Goal: Check status: Check status

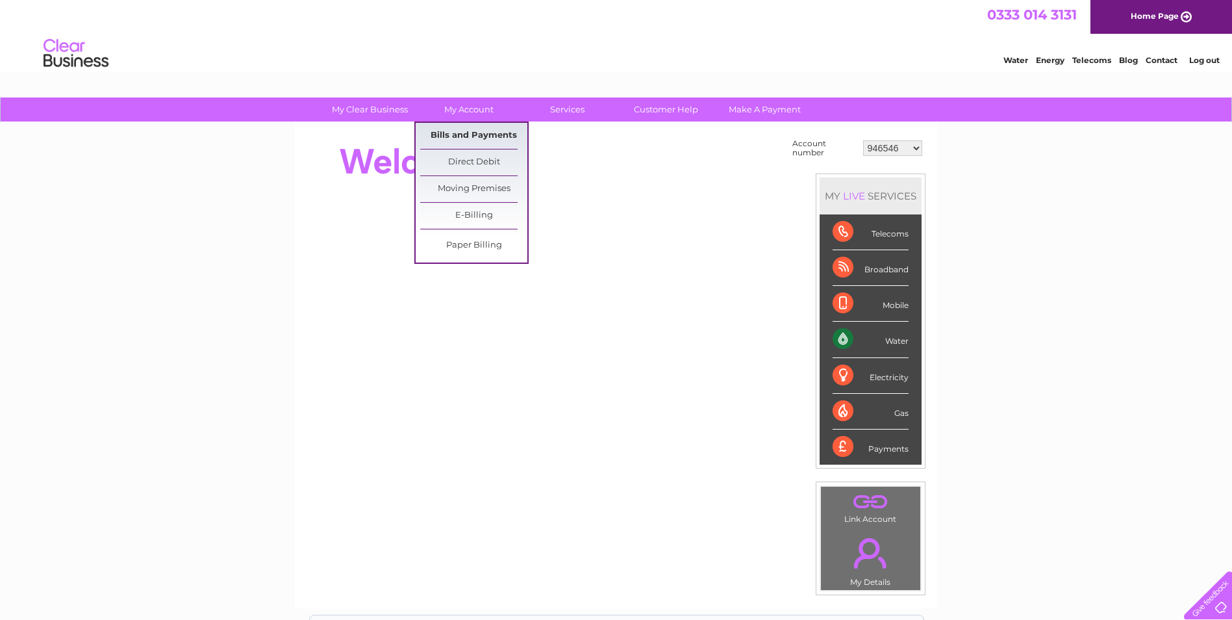
click at [467, 139] on link "Bills and Payments" at bounding box center [473, 136] width 107 height 26
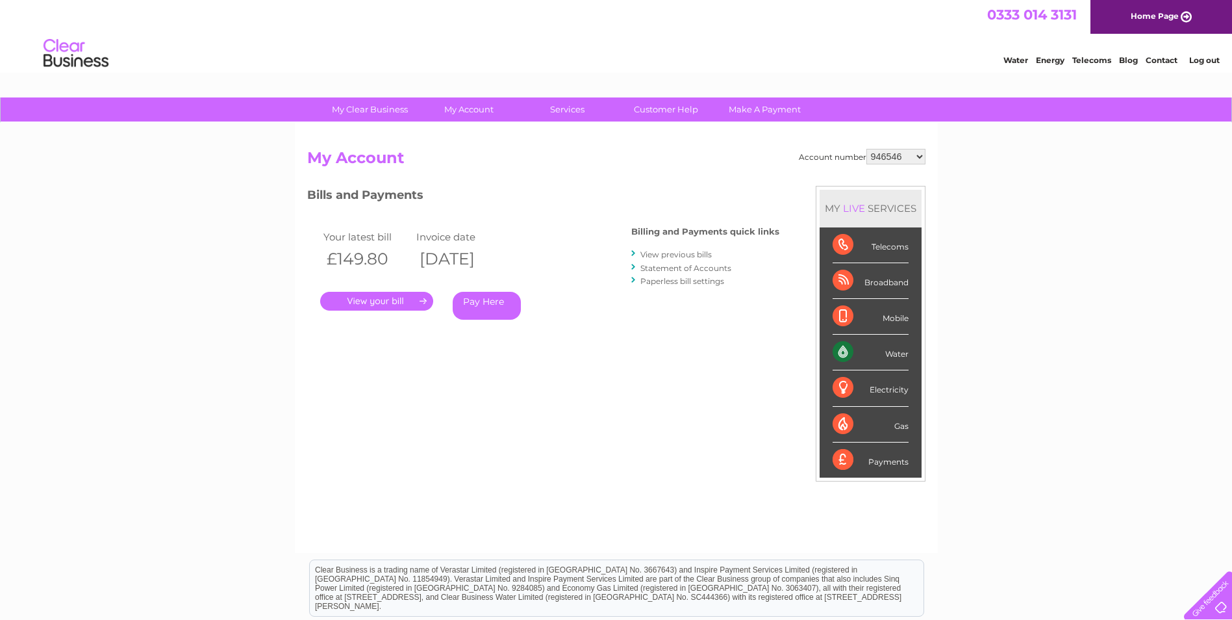
click at [384, 302] on link "." at bounding box center [376, 301] width 113 height 19
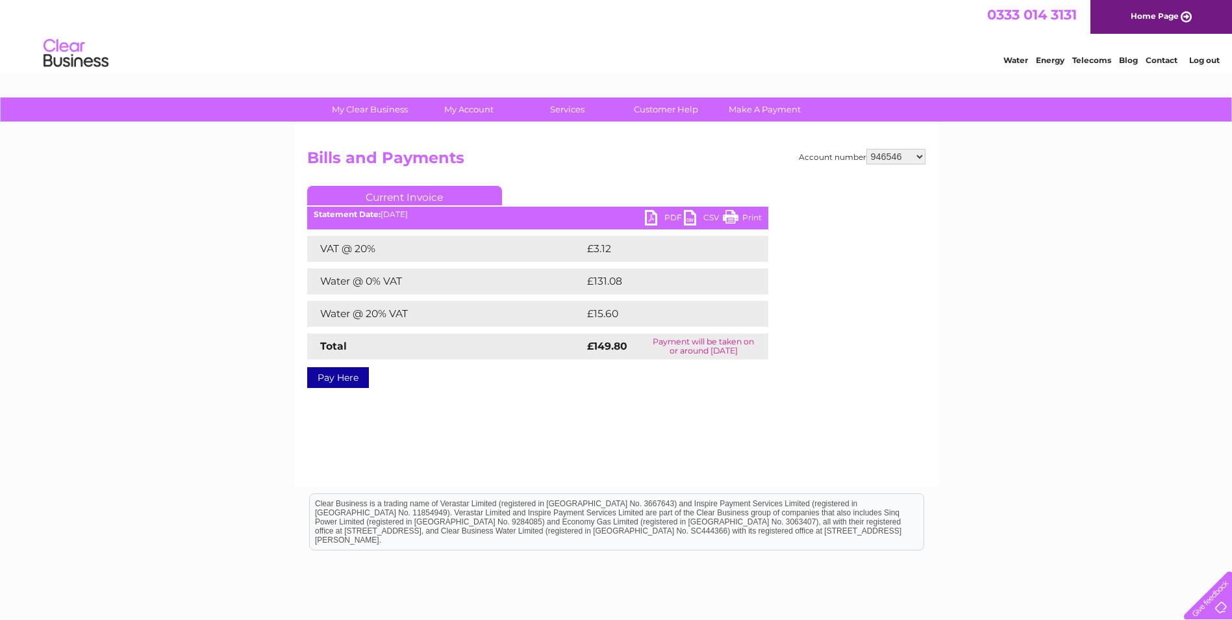
click at [668, 220] on link "PDF" at bounding box center [664, 219] width 39 height 19
